Goal: Task Accomplishment & Management: Manage account settings

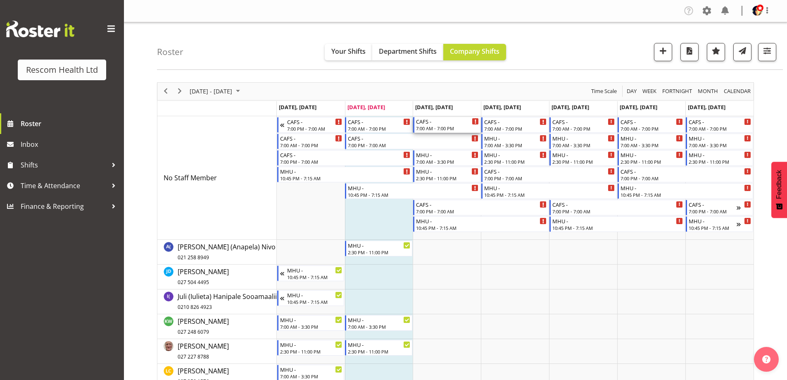
click at [446, 123] on div "CAFS -" at bounding box center [447, 121] width 63 height 8
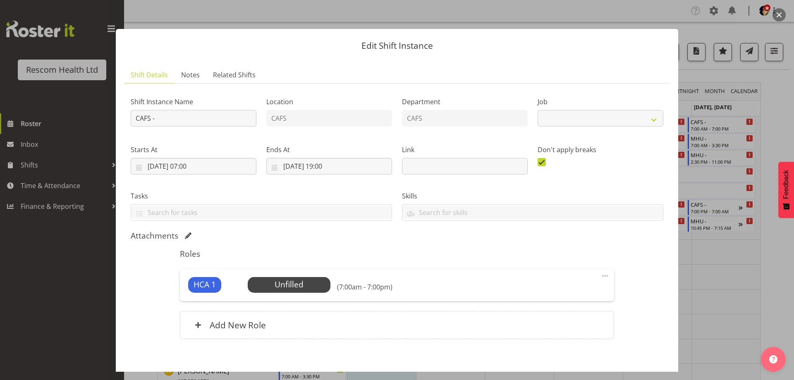
select select "4188"
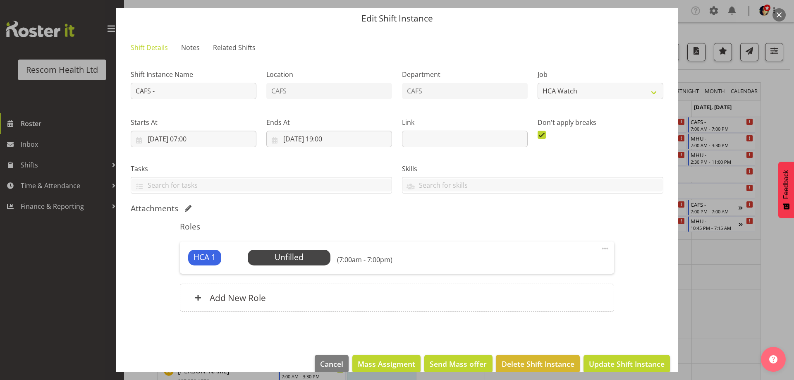
scroll to position [41, 0]
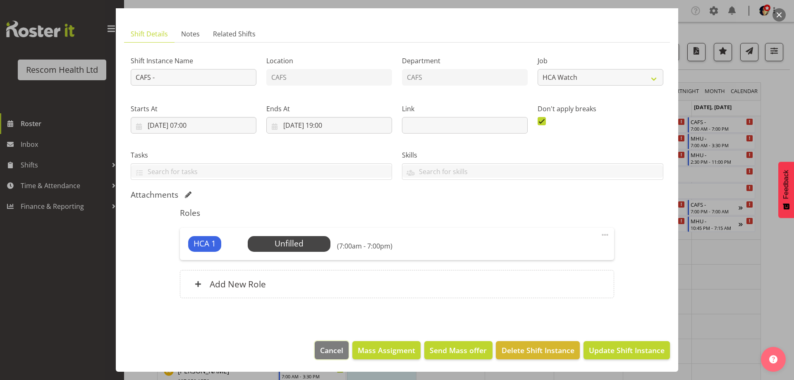
drag, startPoint x: 326, startPoint y: 343, endPoint x: 330, endPoint y: 339, distance: 5.6
click at [326, 343] on button "Cancel" at bounding box center [332, 350] width 34 height 18
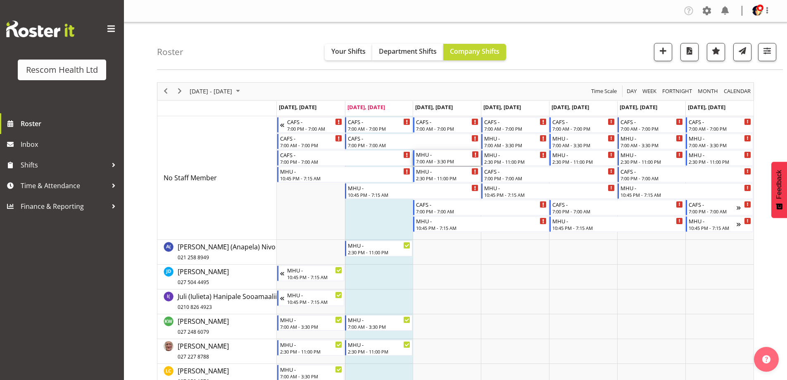
click at [438, 158] on div "7:00 AM - 3:30 PM" at bounding box center [447, 161] width 63 height 7
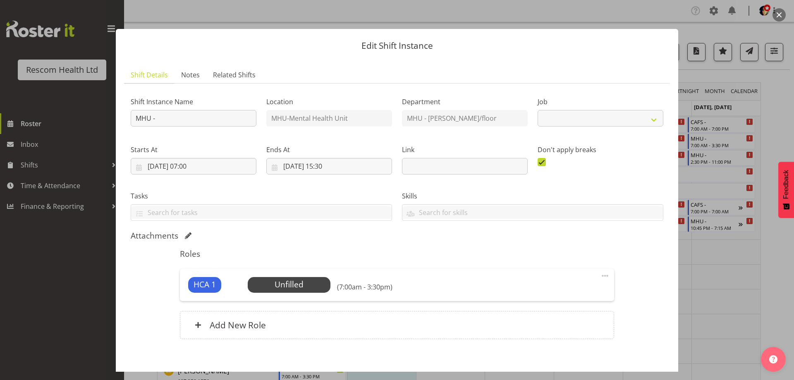
select select "4188"
click at [264, 277] on span "Select Employee" at bounding box center [289, 285] width 83 height 16
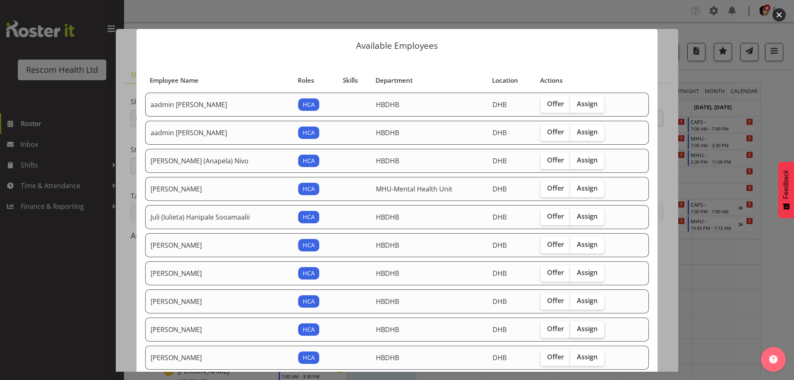
click at [589, 332] on span "Assign" at bounding box center [587, 328] width 21 height 8
click at [575, 331] on input "Assign" at bounding box center [572, 328] width 5 height 5
checkbox input "true"
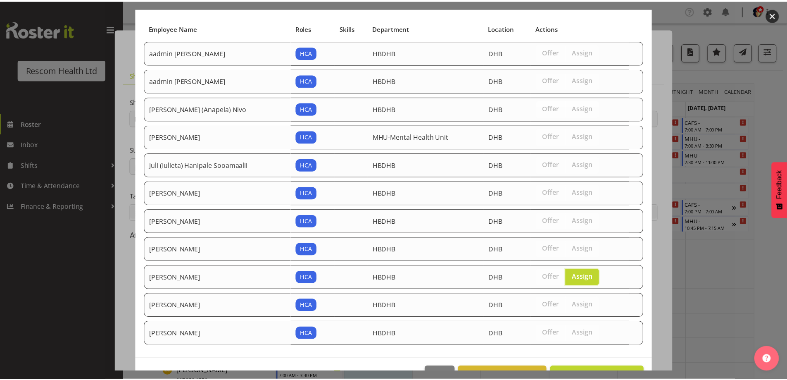
scroll to position [78, 0]
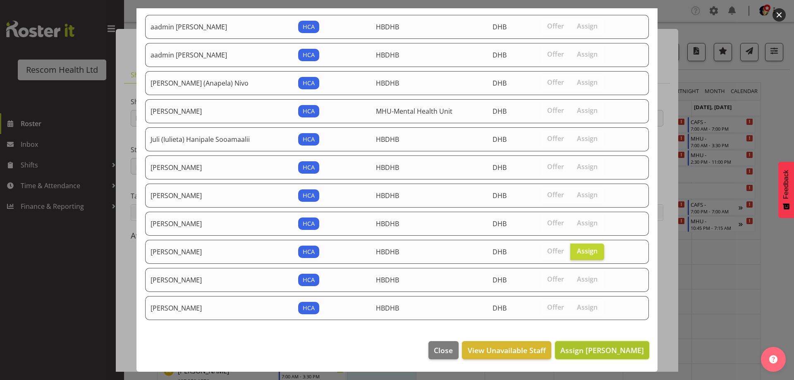
click at [604, 348] on span "Assign [PERSON_NAME]" at bounding box center [601, 350] width 83 height 10
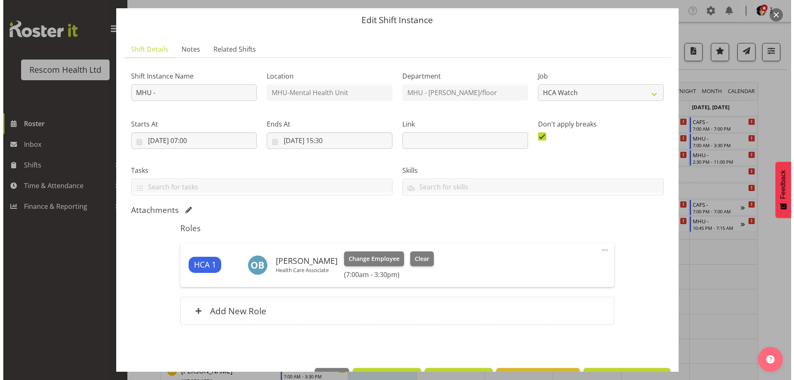
scroll to position [52, 0]
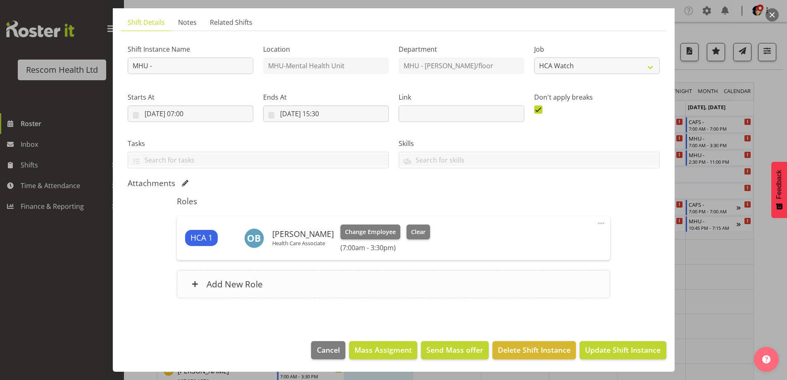
click at [258, 288] on h6 "Add New Role" at bounding box center [235, 284] width 56 height 11
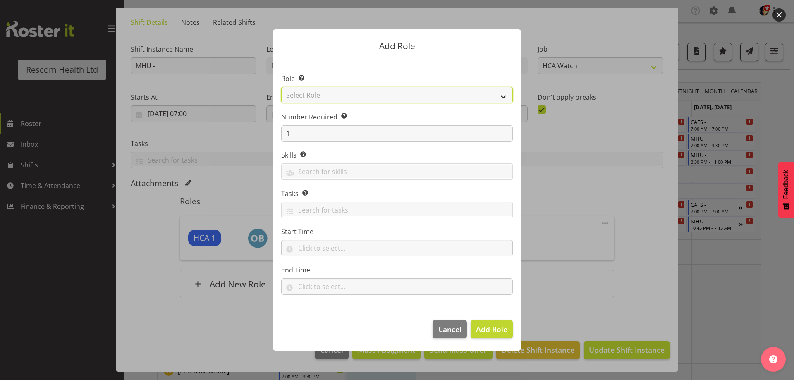
click at [326, 92] on select "Select Role HCA" at bounding box center [396, 95] width 231 height 17
select select "1100"
click at [281, 87] on select "Select Role HCA" at bounding box center [396, 95] width 231 height 17
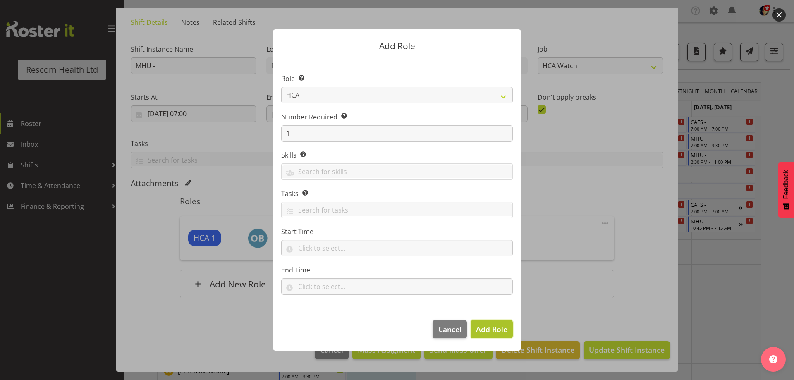
click at [495, 328] on span "Add Role" at bounding box center [491, 329] width 31 height 10
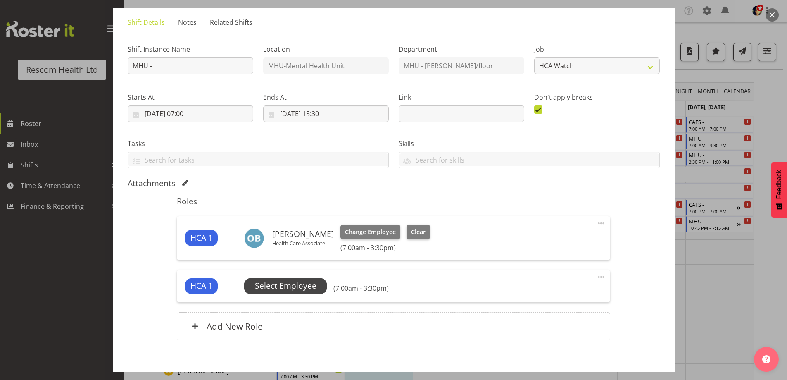
click at [277, 284] on span "Select Employee" at bounding box center [286, 286] width 62 height 12
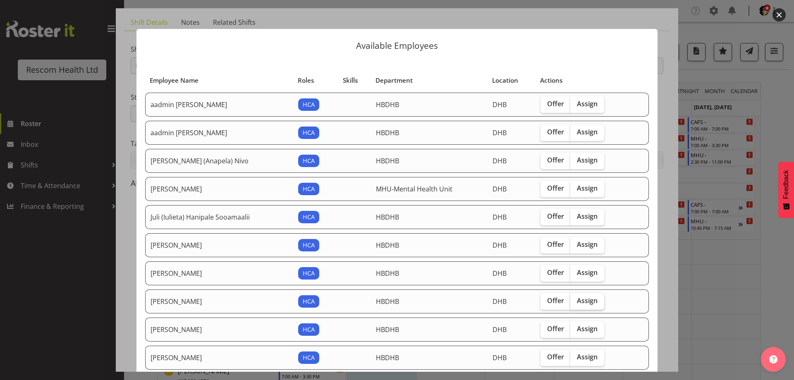
click at [584, 301] on span "Assign" at bounding box center [587, 300] width 21 height 8
click at [575, 301] on input "Assign" at bounding box center [572, 300] width 5 height 5
checkbox input "true"
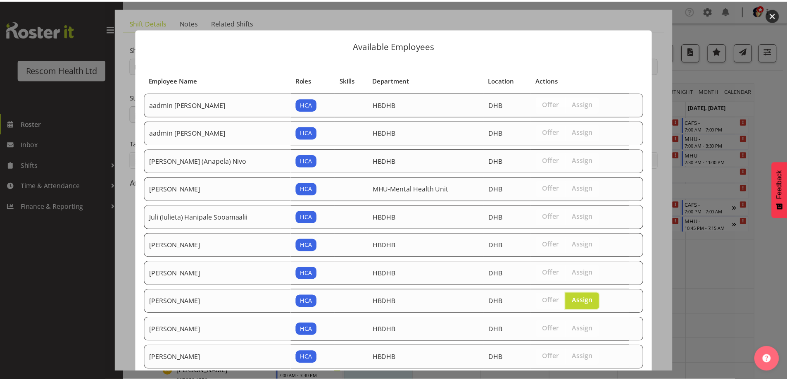
scroll to position [50, 0]
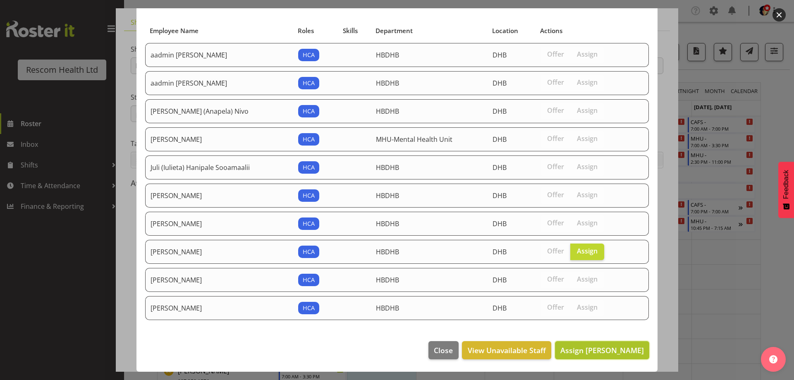
click at [614, 348] on span "Assign [PERSON_NAME]" at bounding box center [601, 350] width 83 height 10
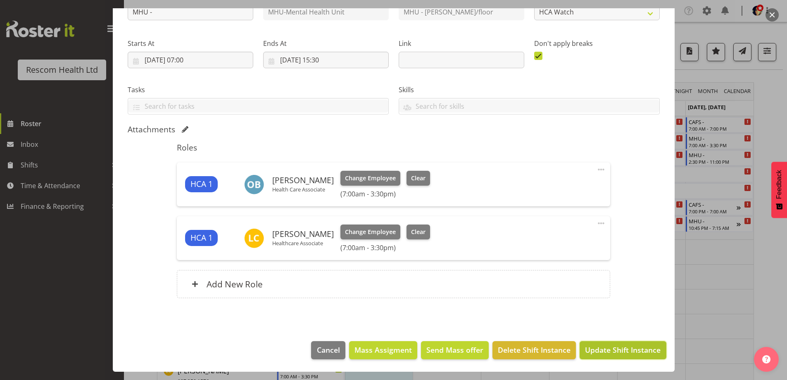
click at [625, 352] on span "Update Shift Instance" at bounding box center [623, 349] width 76 height 11
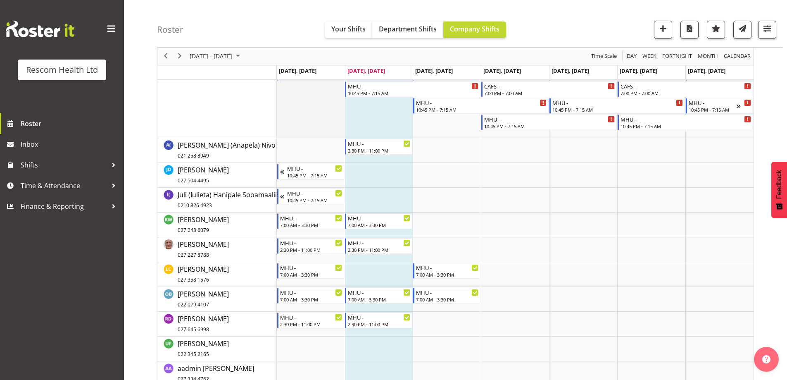
scroll to position [124, 0]
